Goal: Transaction & Acquisition: Purchase product/service

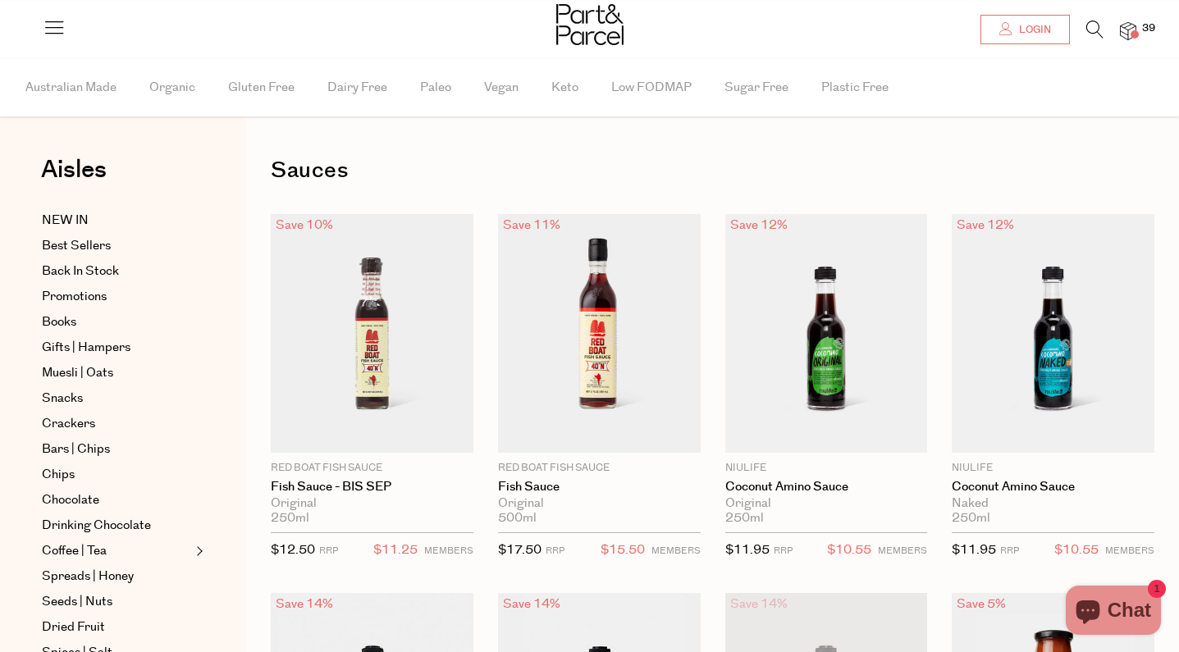
click at [1027, 34] on span "Login" at bounding box center [1033, 30] width 36 height 14
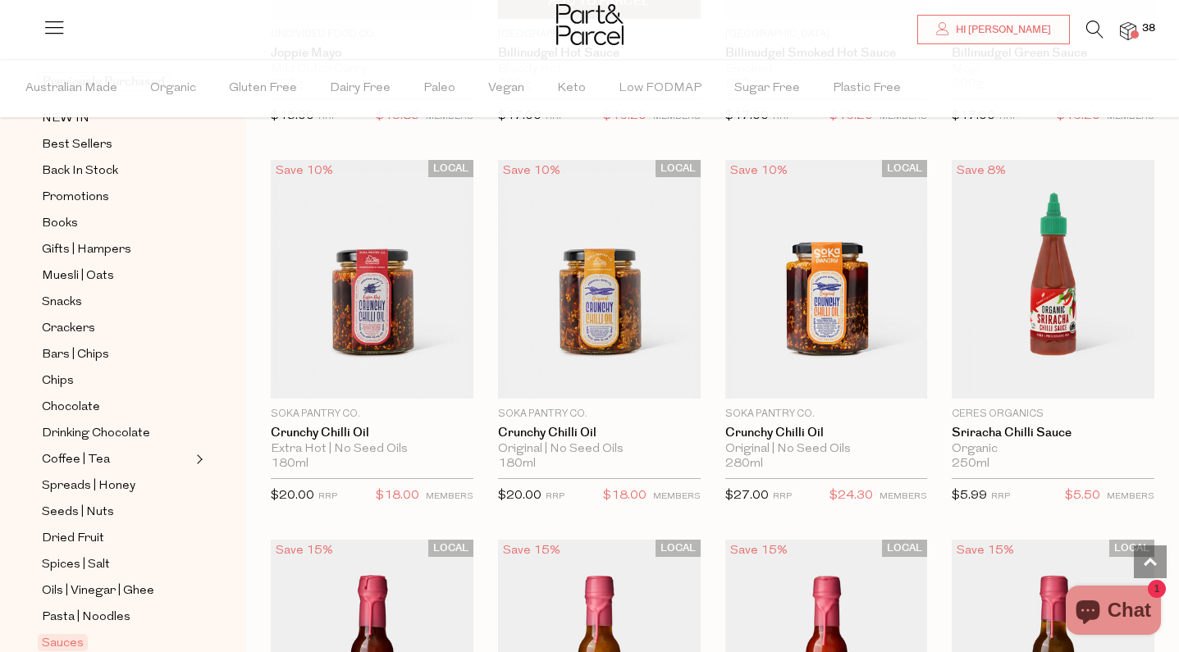
scroll to position [2472, 0]
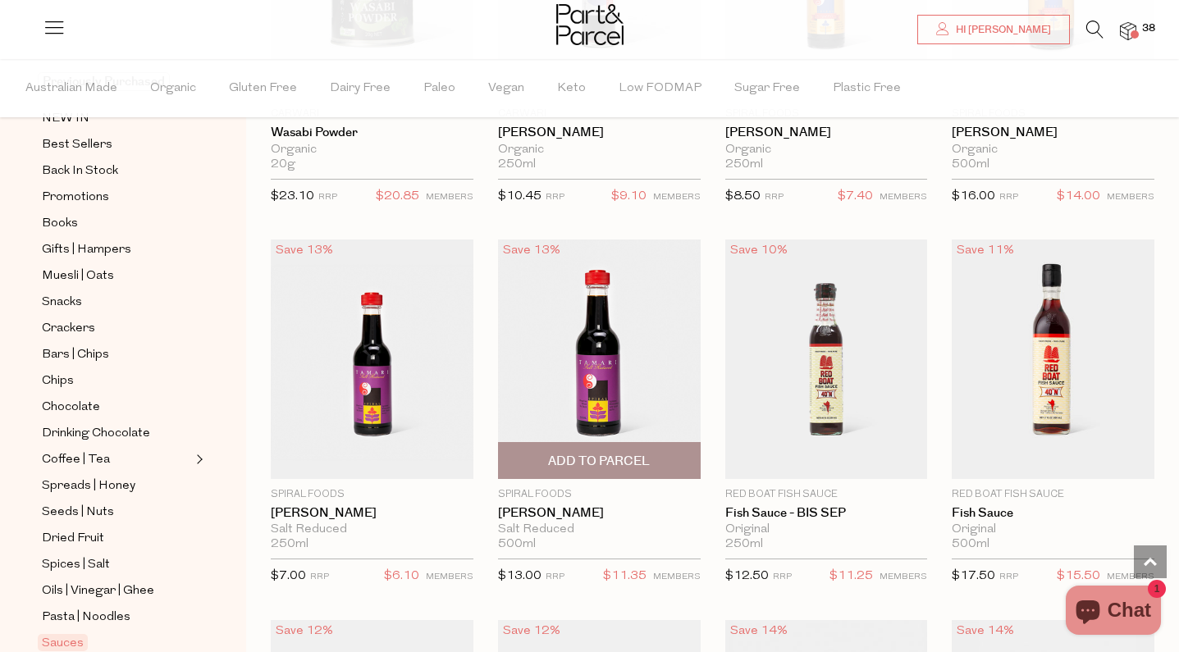
type input "2"
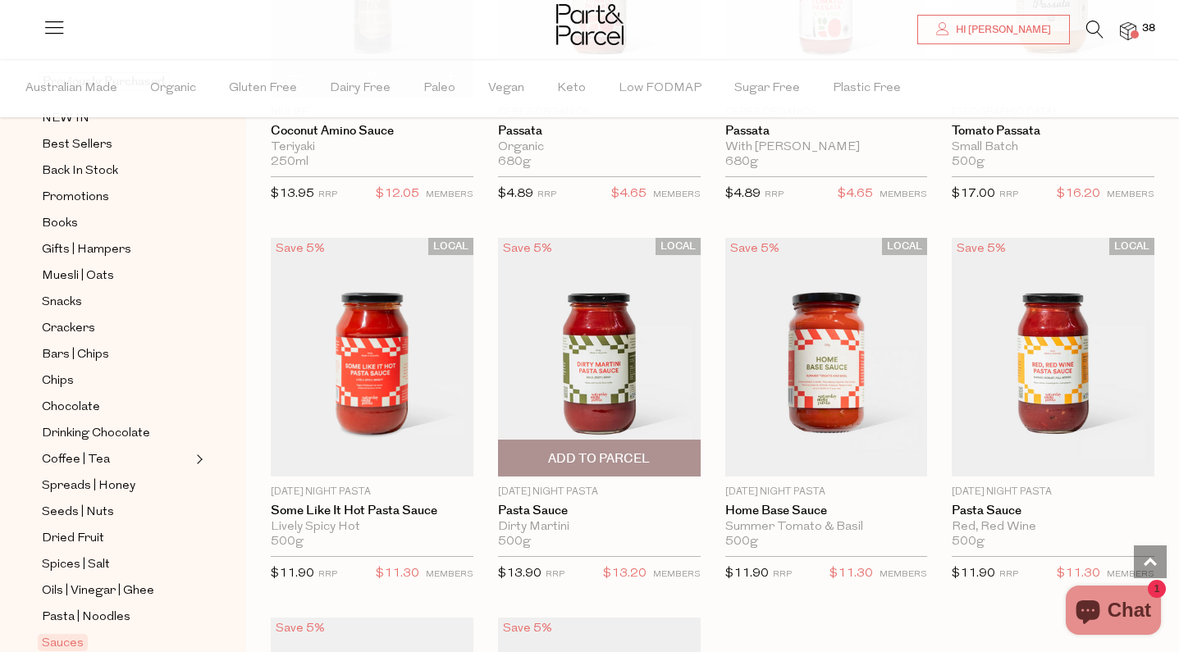
scroll to position [5705, 0]
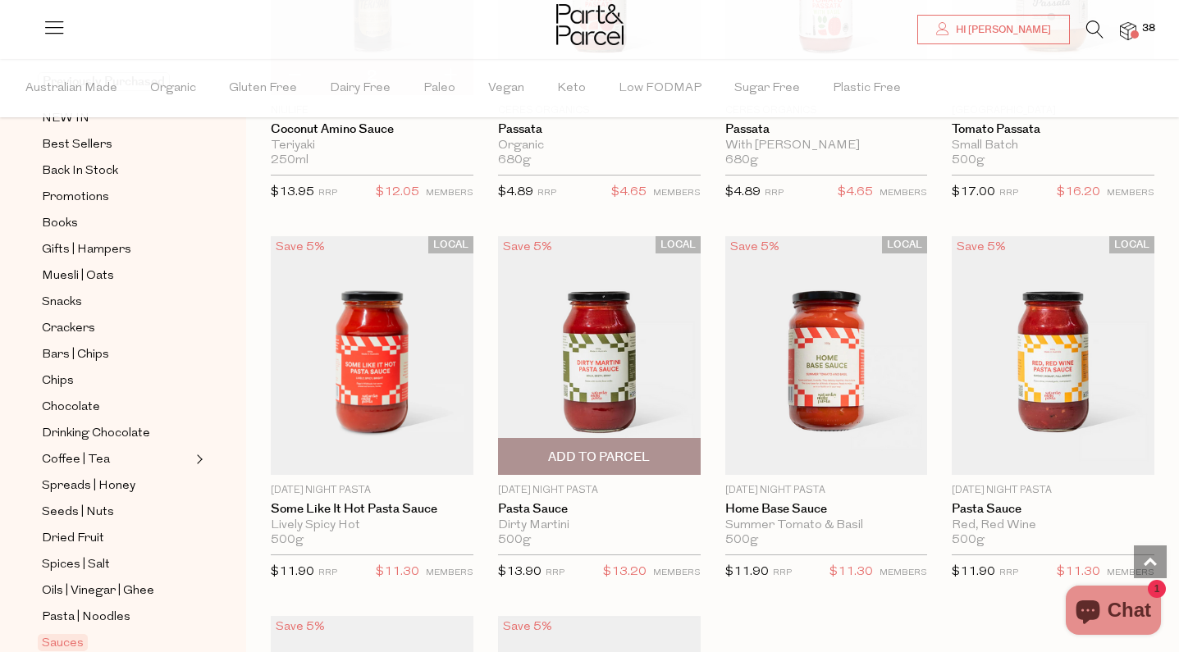
click at [614, 449] on span "Add To Parcel" at bounding box center [599, 457] width 102 height 17
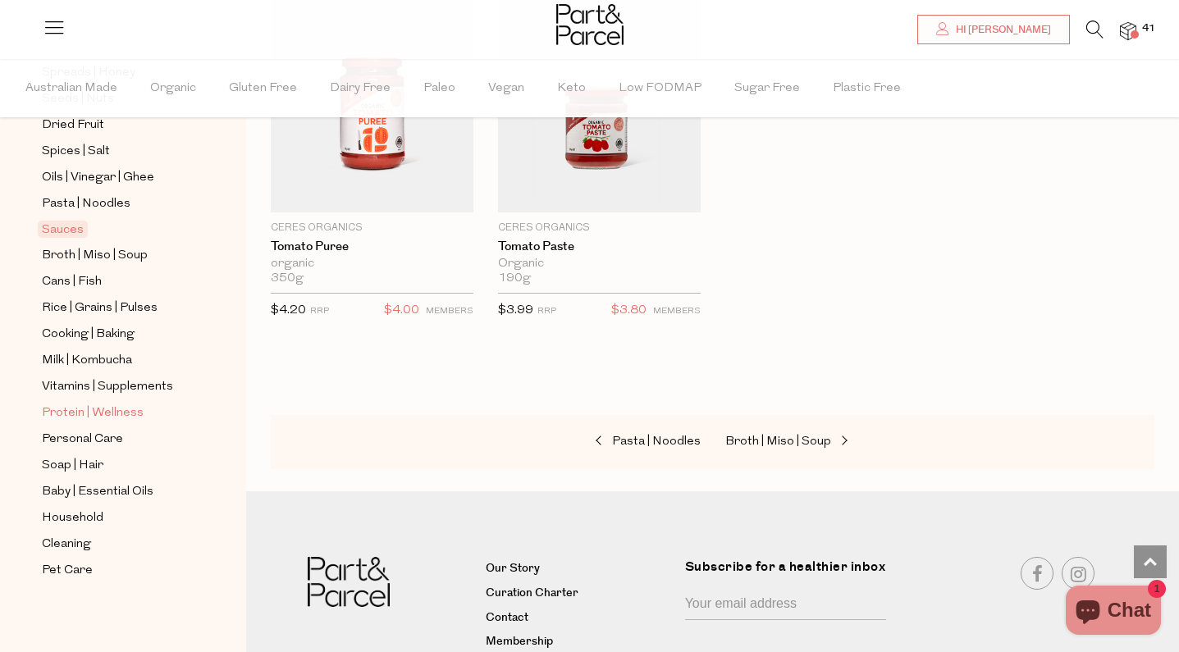
scroll to position [552, 0]
click at [1125, 34] on img at bounding box center [1128, 31] width 16 height 19
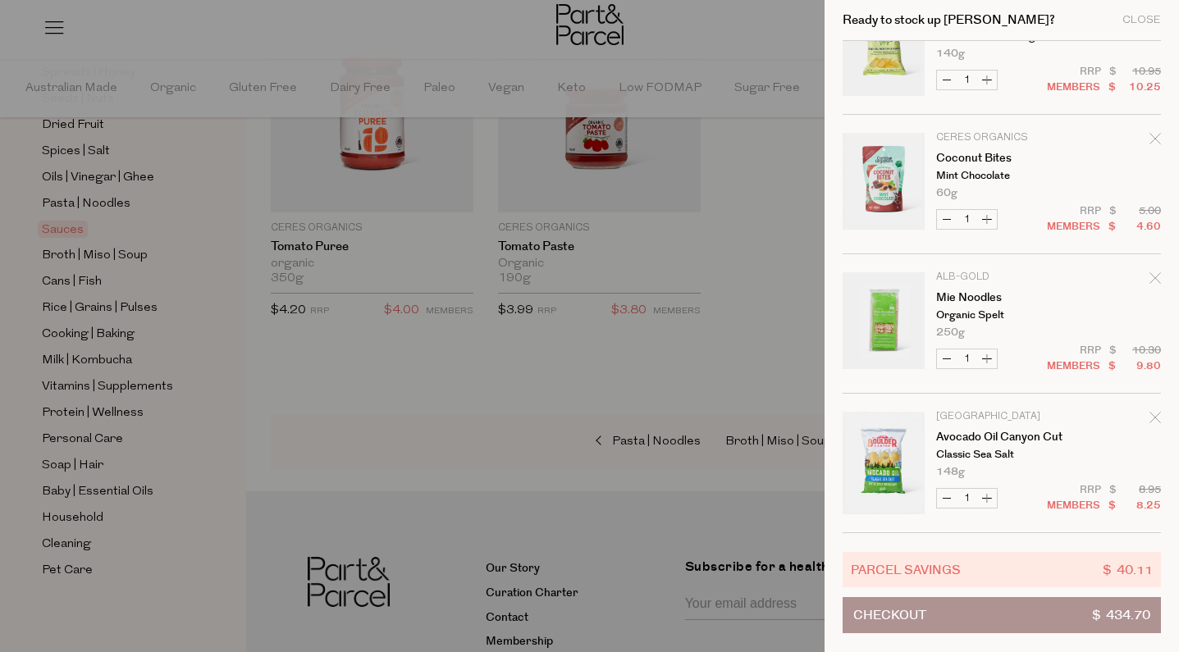
scroll to position [4528, 0]
click at [721, 381] on div at bounding box center [589, 326] width 1179 height 652
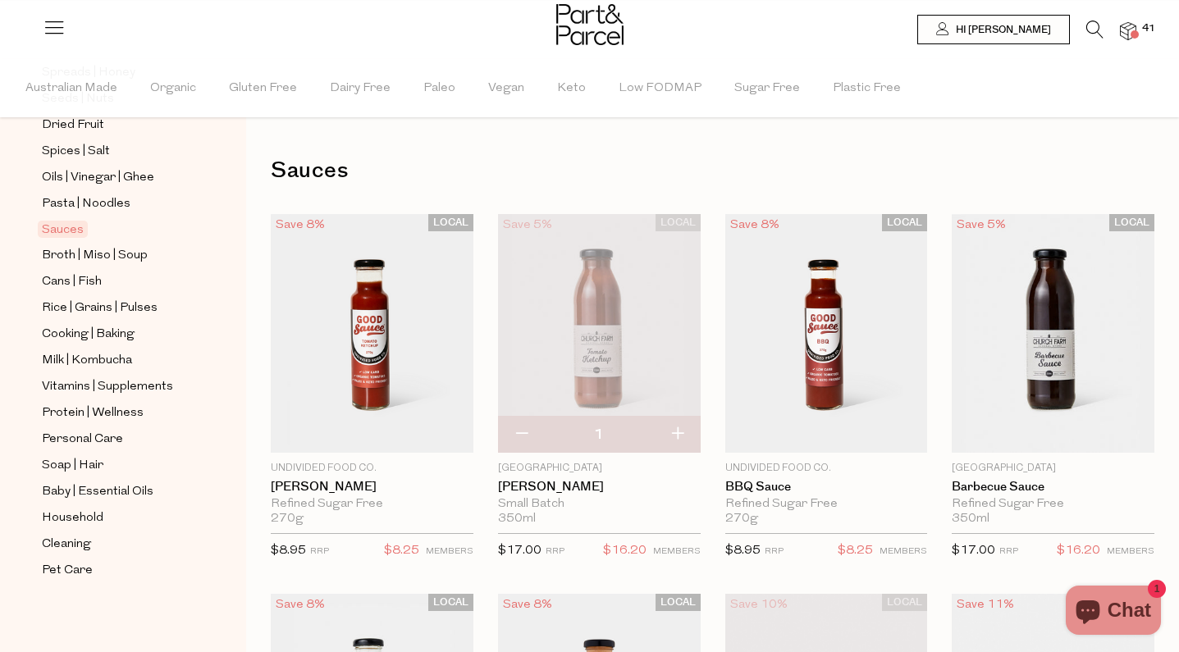
scroll to position [0, 0]
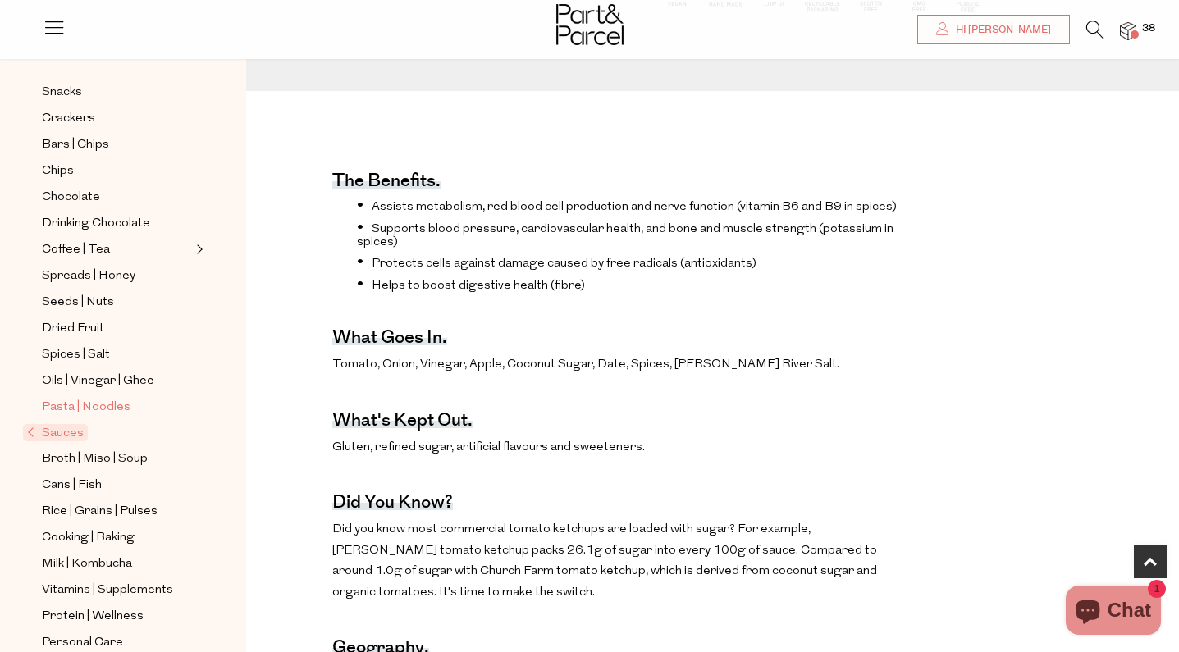
scroll to position [299, 0]
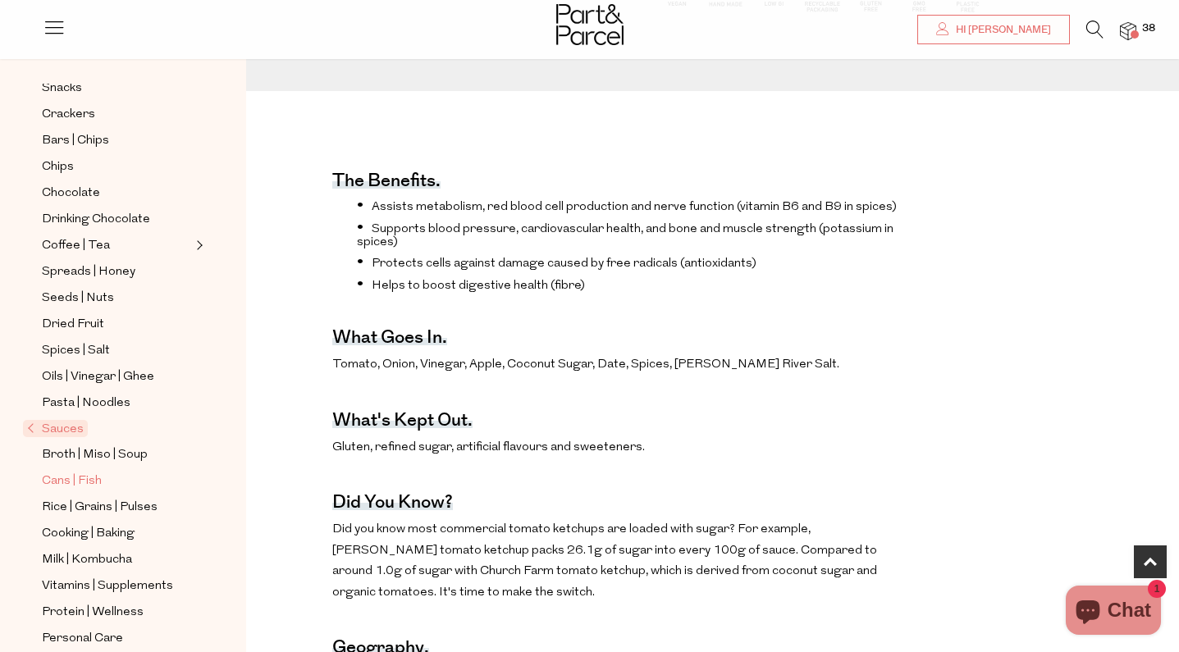
click at [62, 482] on span "Cans | Fish" at bounding box center [72, 482] width 60 height 20
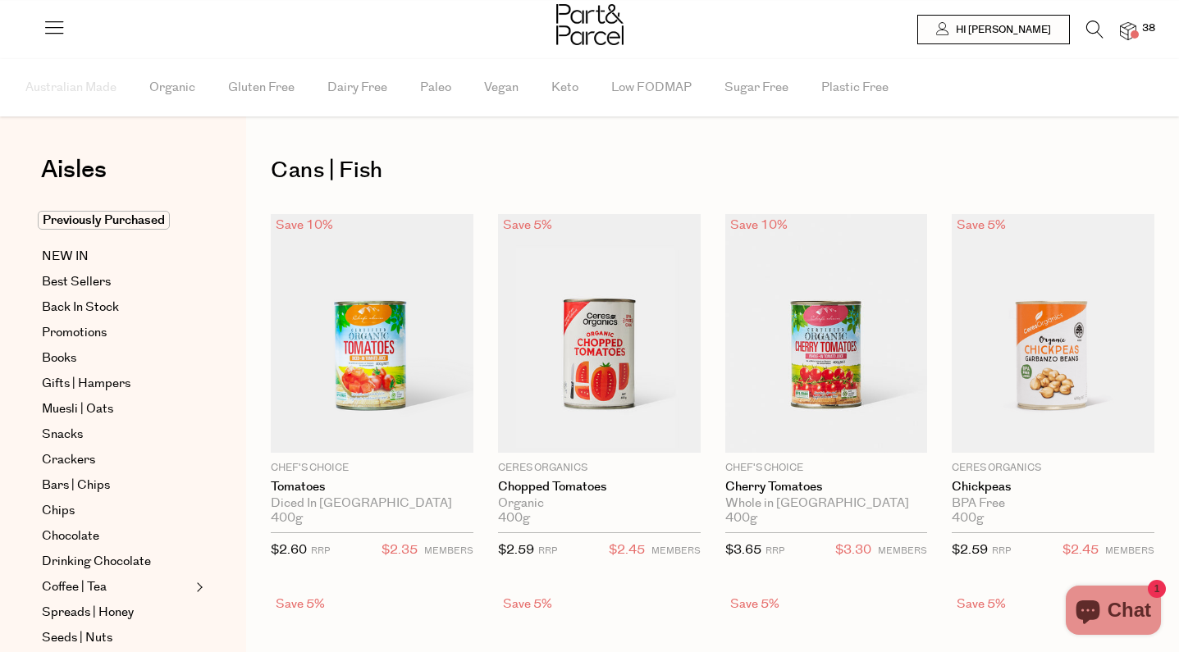
type input "2"
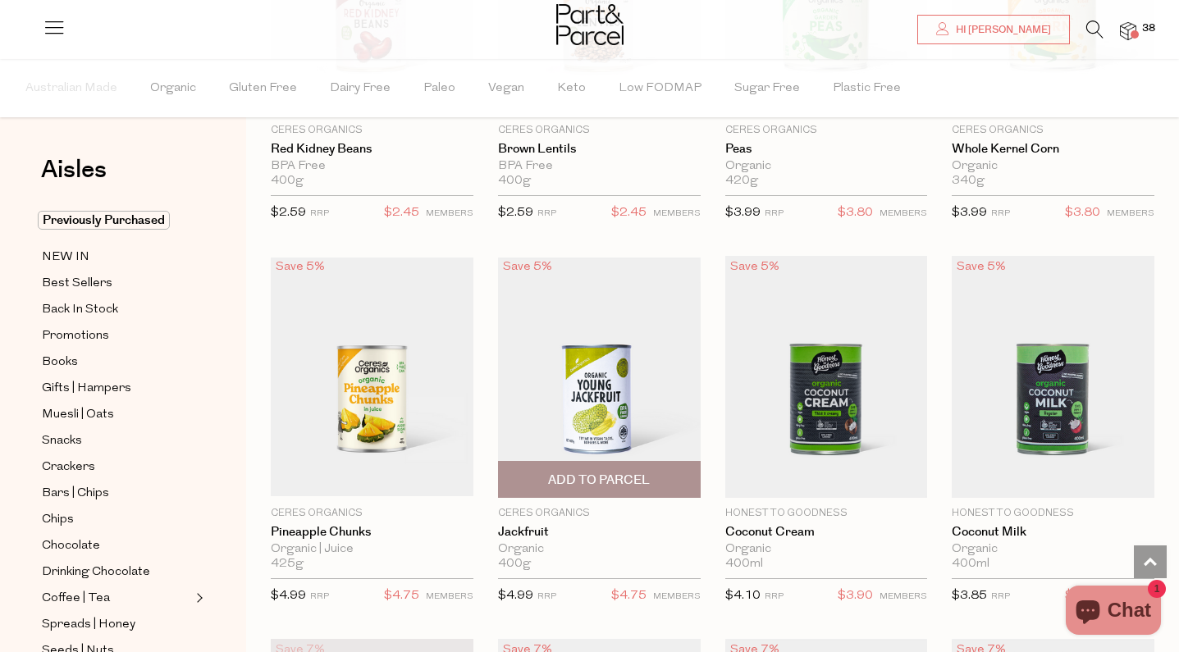
scroll to position [1116, 0]
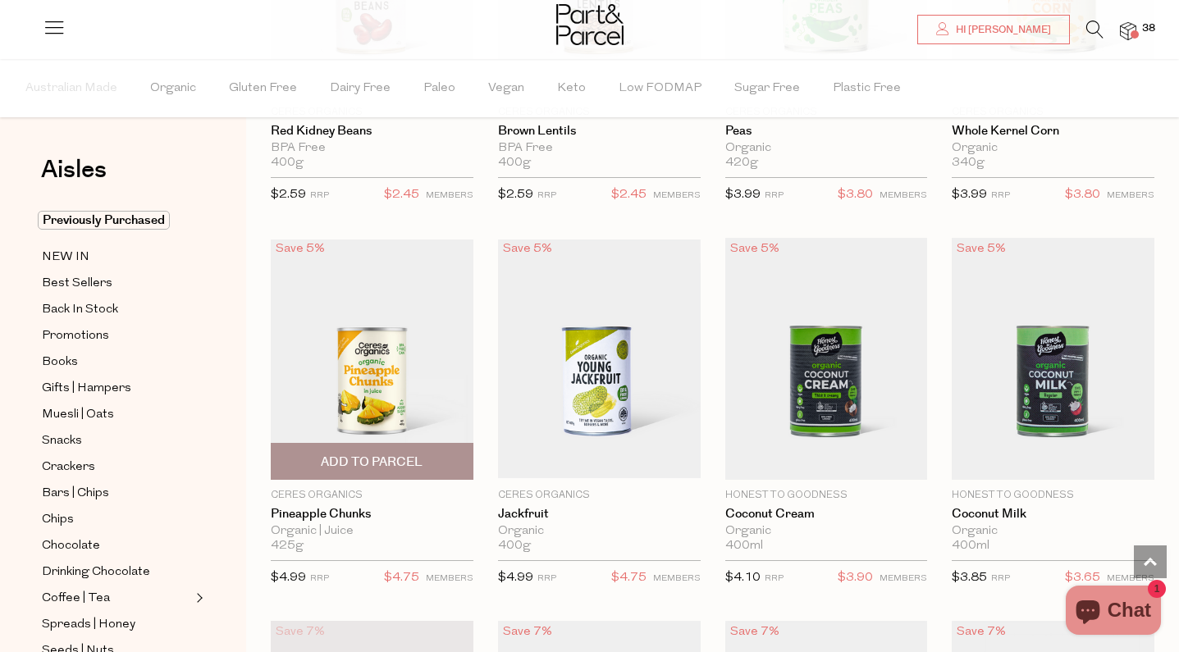
click at [390, 454] on span "Add To Parcel" at bounding box center [372, 462] width 102 height 17
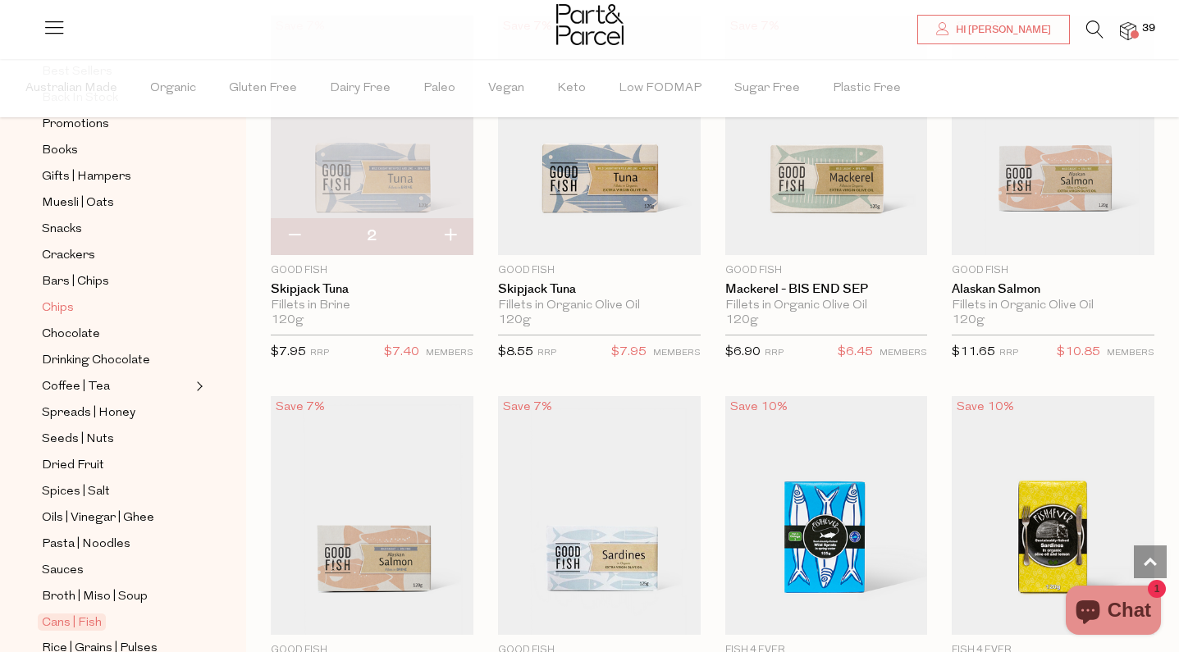
scroll to position [206, 0]
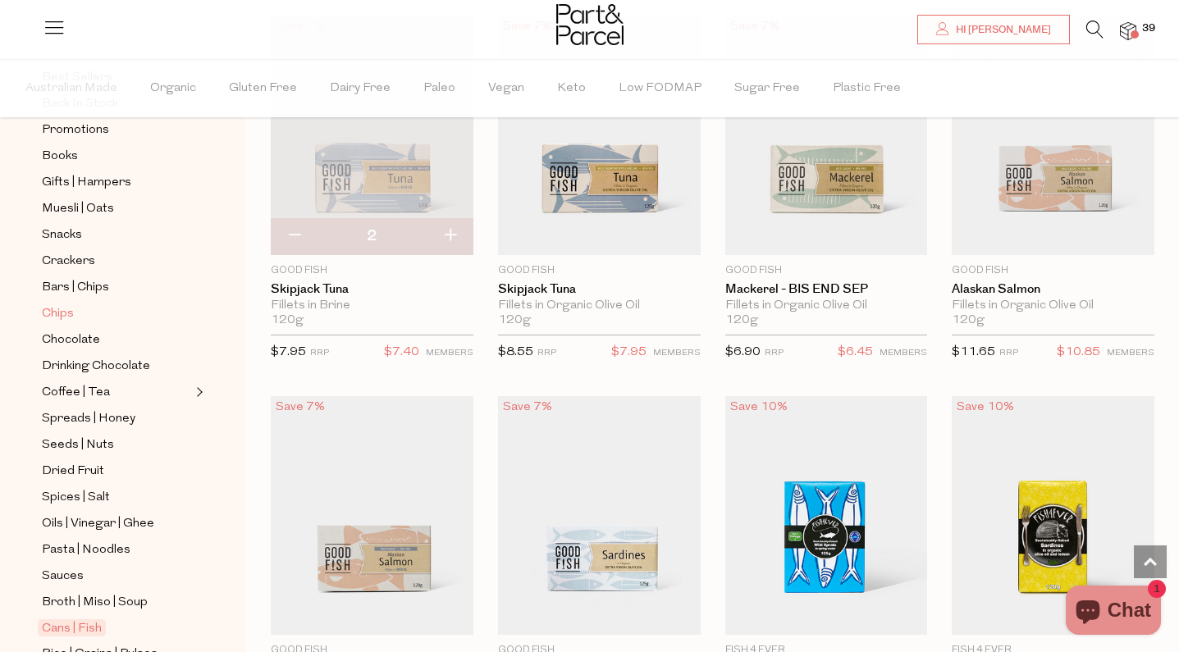
click at [75, 305] on link "Chips" at bounding box center [116, 314] width 149 height 21
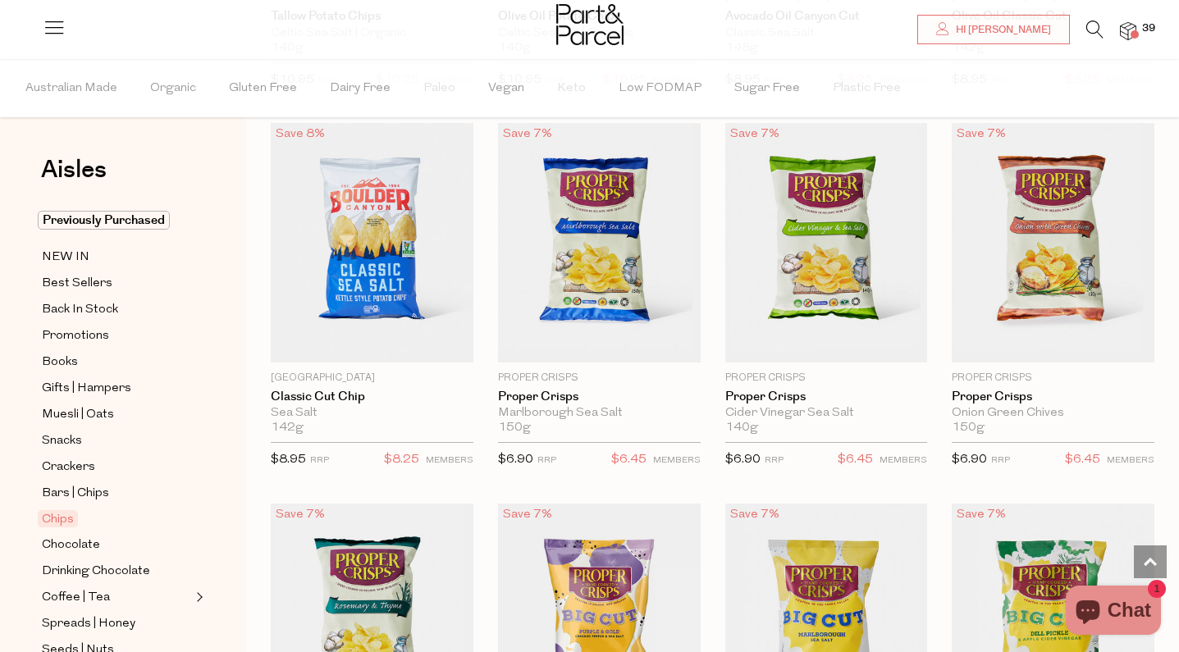
scroll to position [484, 0]
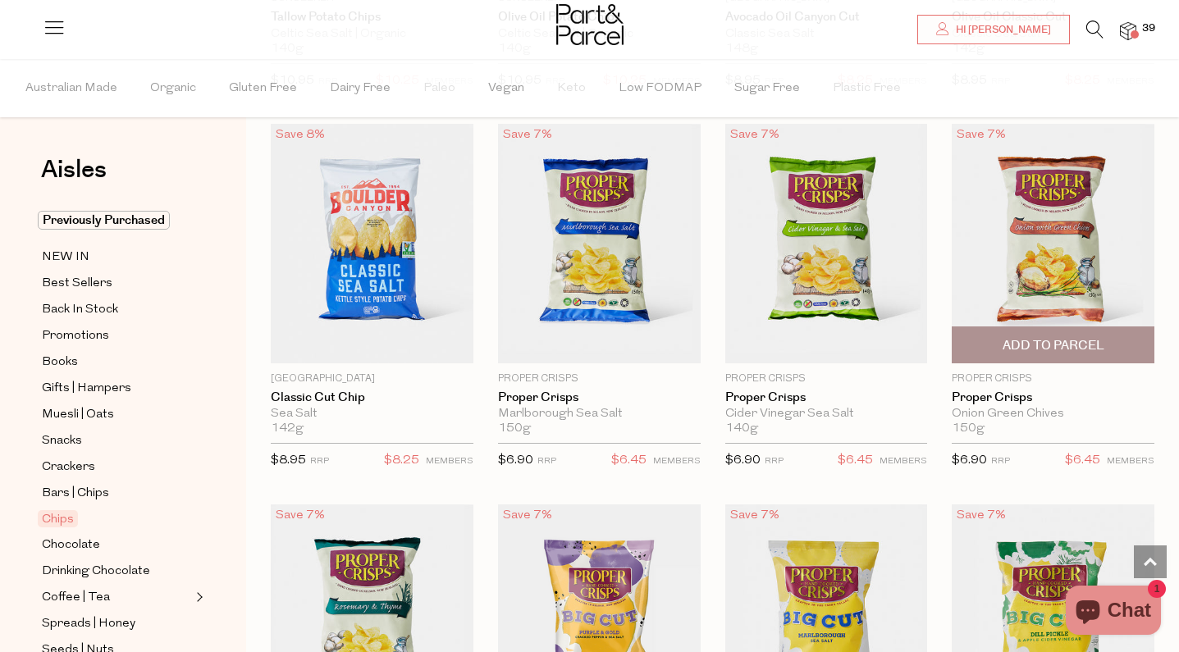
click at [1059, 351] on span "Add To Parcel" at bounding box center [1053, 345] width 102 height 17
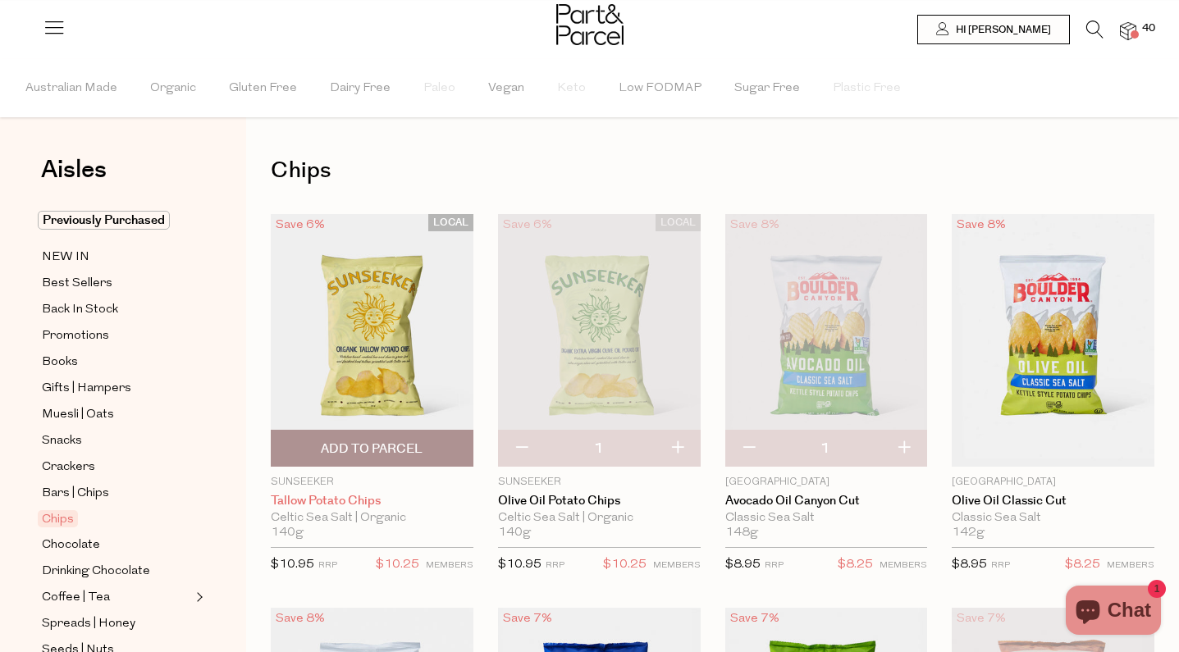
scroll to position [0, 0]
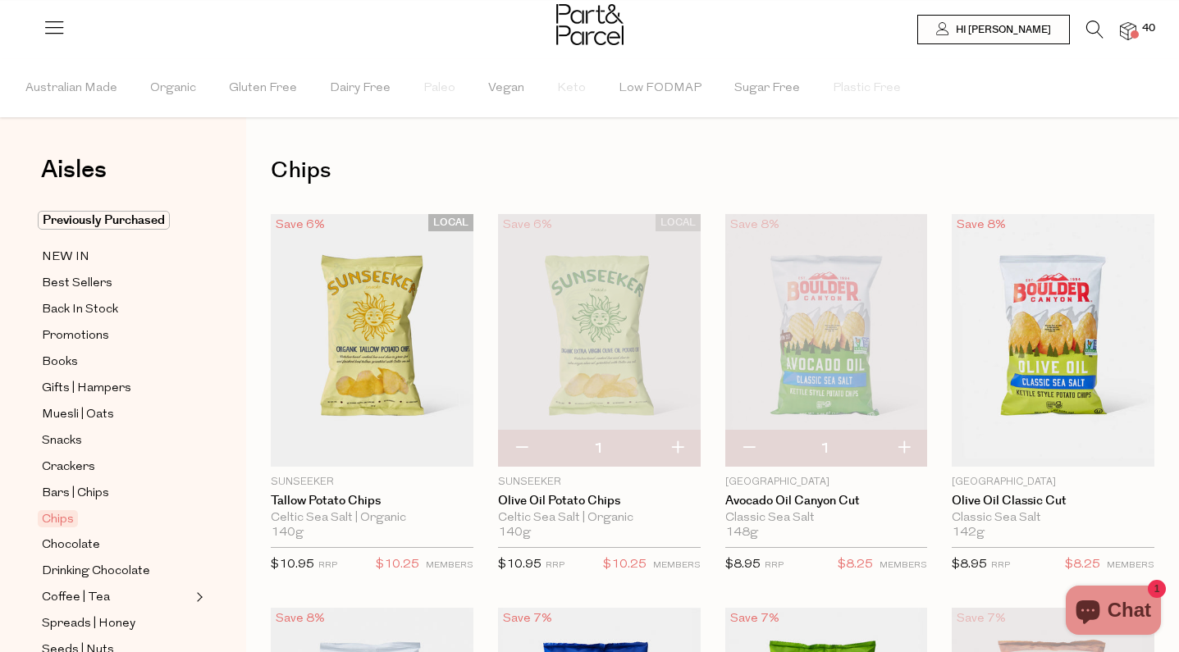
click at [1130, 25] on img at bounding box center [1128, 31] width 16 height 19
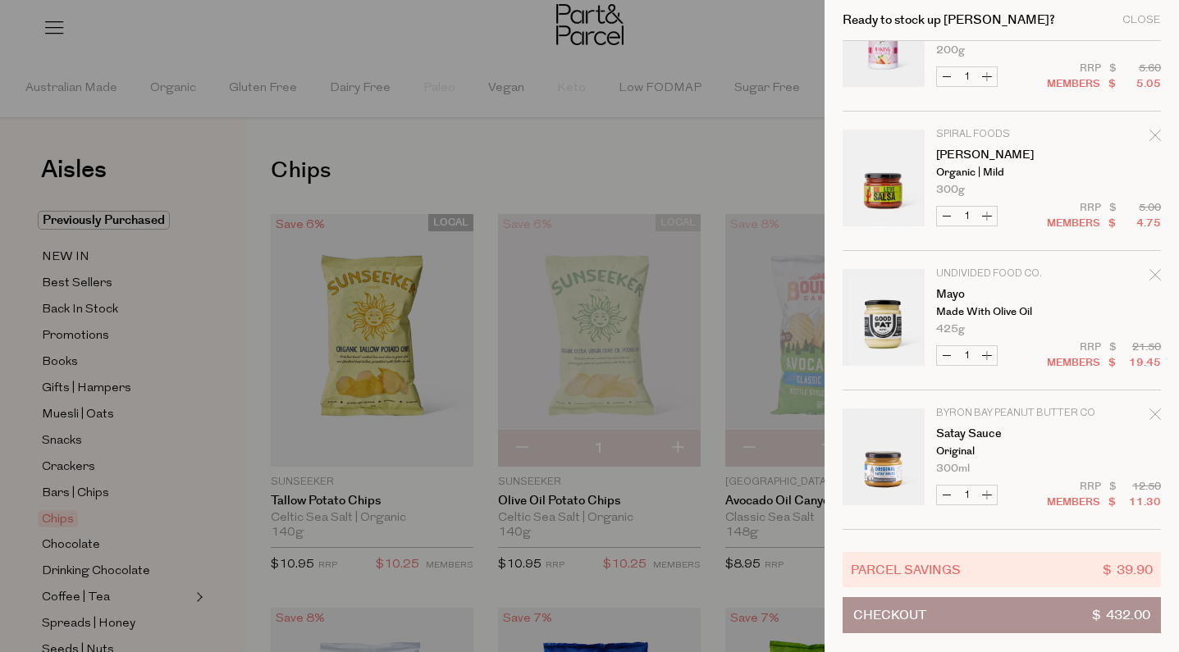
scroll to position [1492, 0]
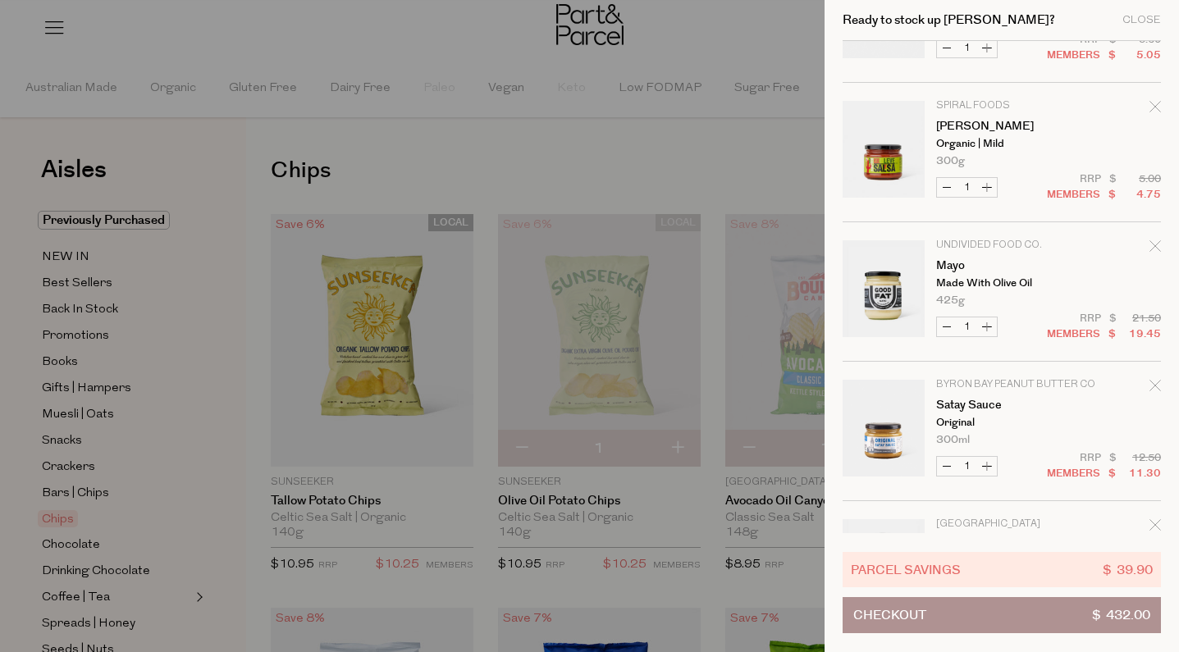
click at [984, 191] on button "Increase Leve Salsa" at bounding box center [987, 187] width 20 height 19
type input "2"
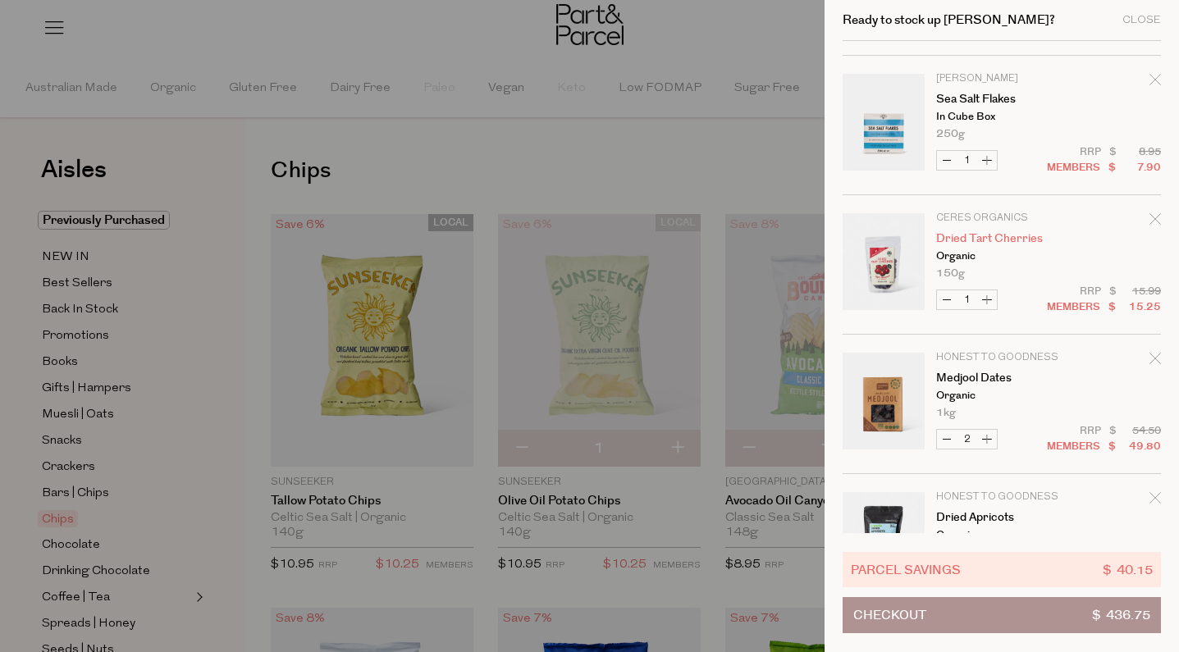
scroll to position [2776, 0]
click at [1149, 221] on icon "Remove Dried Tart Cherries" at bounding box center [1154, 217] width 11 height 11
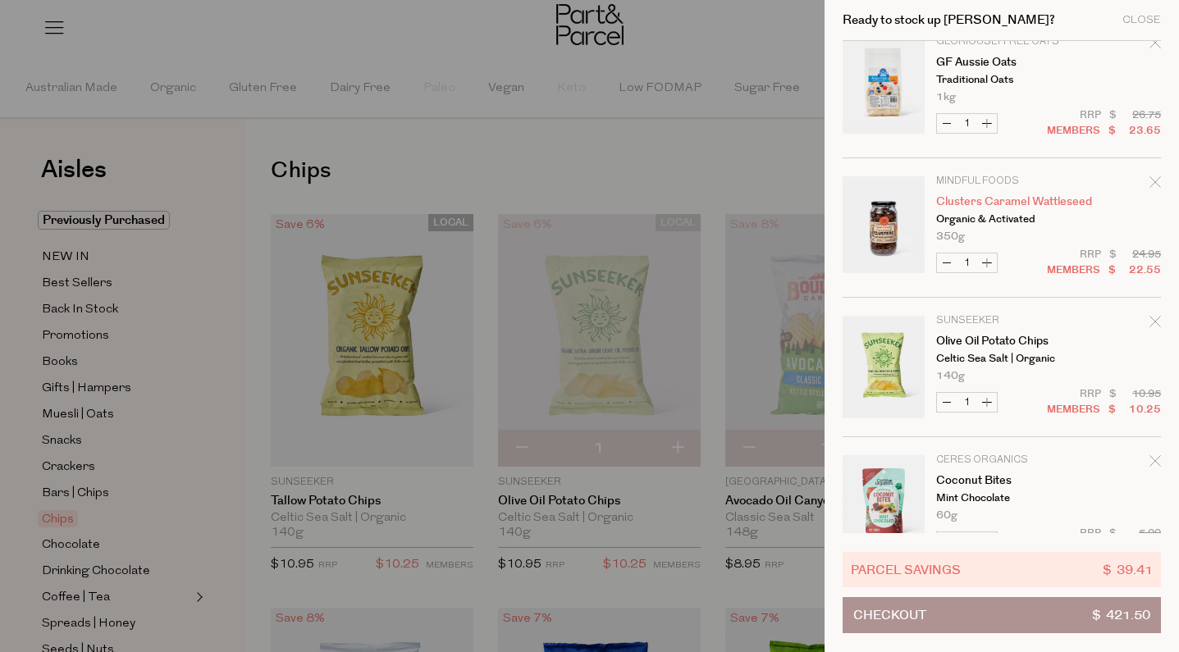
scroll to position [4072, 0]
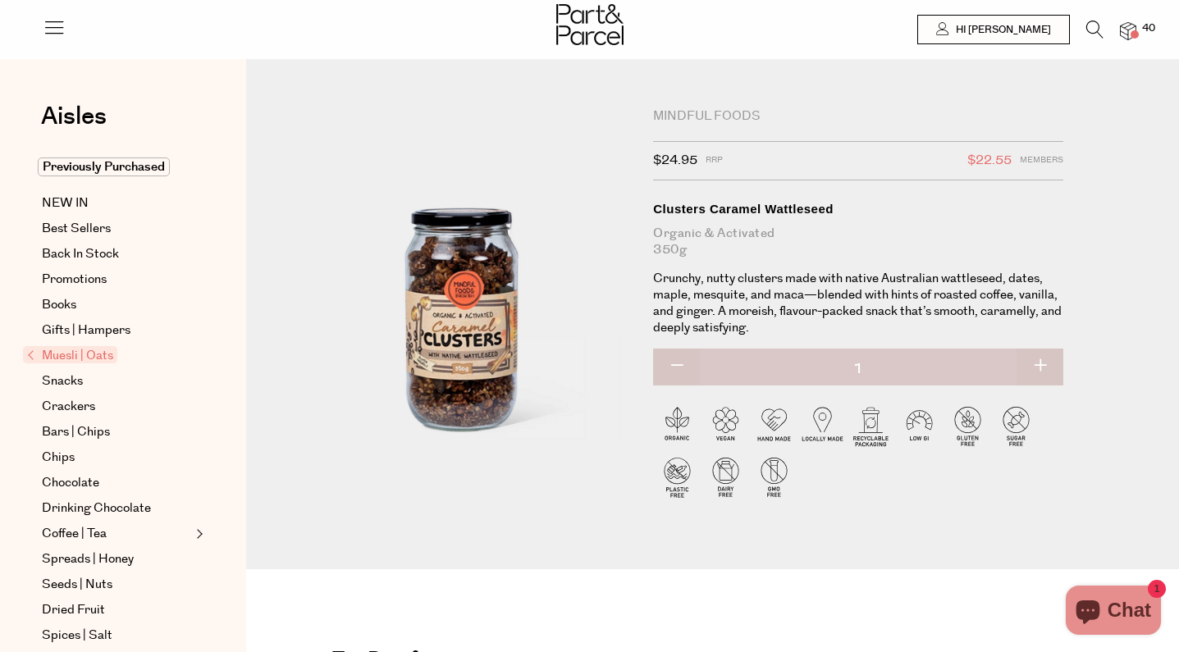
click at [466, 319] on img at bounding box center [494, 448] width 600 height 707
